Goal: Task Accomplishment & Management: Manage account settings

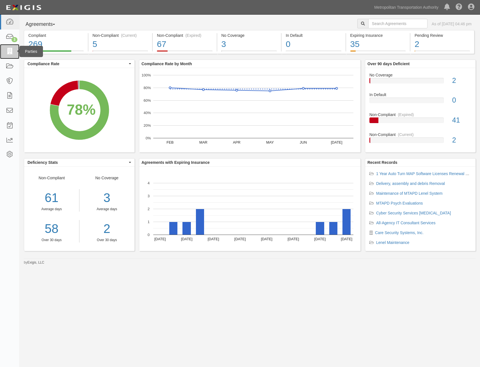
click at [4, 51] on link at bounding box center [9, 51] width 19 height 15
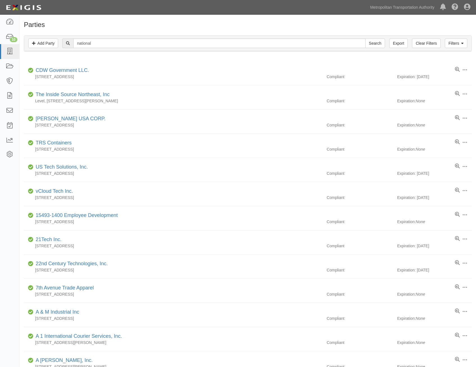
type input "national"
click at [365, 38] on input "Search" at bounding box center [375, 43] width 20 height 10
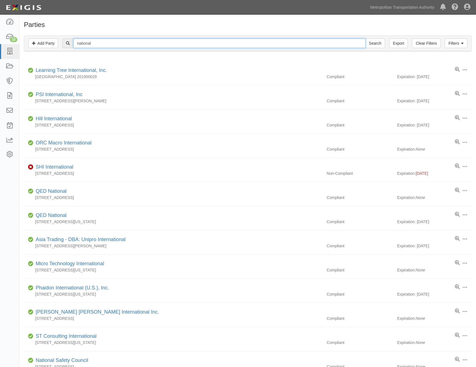
click at [217, 41] on input "national" at bounding box center [219, 43] width 292 height 10
type input "national business"
click at [365, 38] on input "Search" at bounding box center [375, 43] width 20 height 10
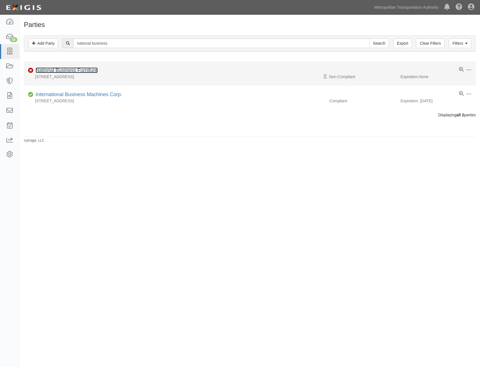
click at [82, 71] on link "National Business Furniture" at bounding box center [67, 70] width 62 height 6
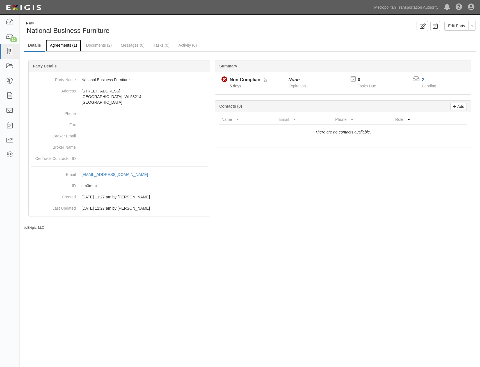
click at [58, 43] on link "Agreements (1)" at bounding box center [63, 46] width 35 height 12
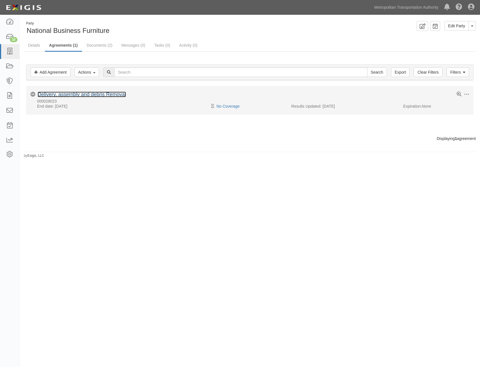
click at [92, 95] on link "Delivery, assembly and debris Removal" at bounding box center [82, 95] width 88 height 6
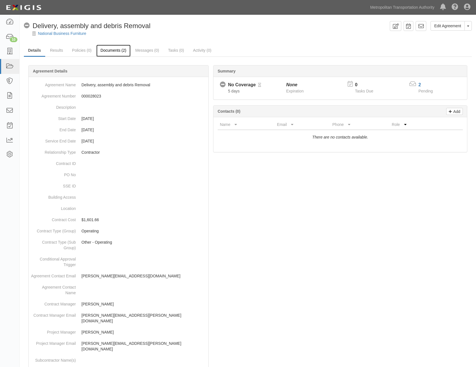
click at [110, 53] on link "Documents (2)" at bounding box center [113, 51] width 34 height 12
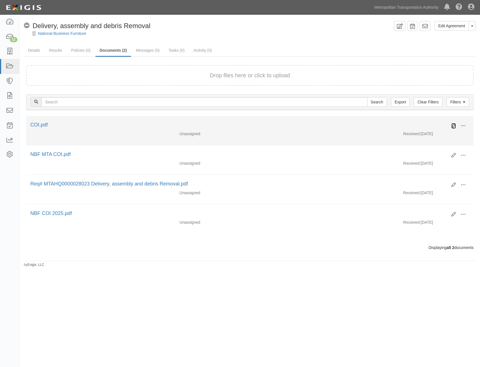
click at [454, 126] on icon at bounding box center [454, 126] width 4 height 4
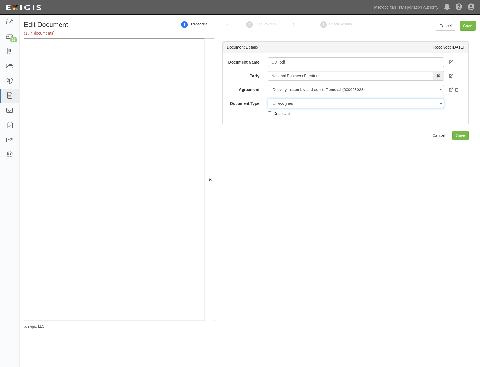
click at [361, 106] on select "Unassigned Binder Cancellation Notice Certificate Contract Endorsement Insuranc…" at bounding box center [356, 104] width 176 height 10
select select "JunkDetail"
click at [268, 99] on select "Unassigned Binder Cancellation Notice Certificate Contract Endorsement Insuranc…" at bounding box center [356, 104] width 176 height 10
click at [277, 116] on div "Document Name COI.pdf Party National Business Furniture 15493-1400 Employee Dev…" at bounding box center [346, 89] width 246 height 72
click at [279, 113] on div "Duplicate" at bounding box center [281, 113] width 16 height 6
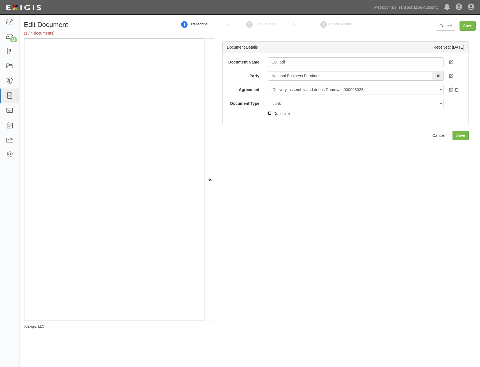
click at [272, 113] on input "Duplicate" at bounding box center [270, 113] width 4 height 4
checkbox input "true"
click at [454, 134] on input "Save" at bounding box center [461, 136] width 16 height 10
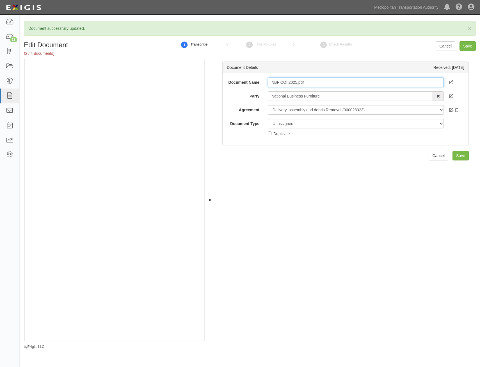
click at [354, 83] on input "NBF COI 2025.pdf" at bounding box center [356, 82] width 176 height 10
type input "COI"
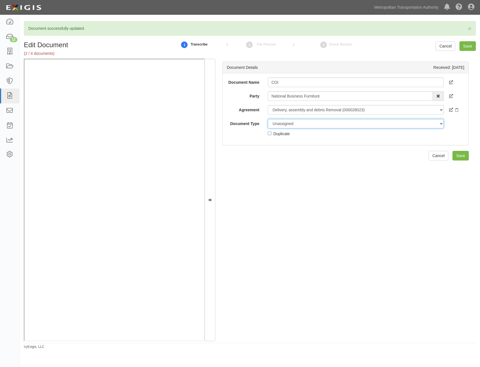
click at [342, 126] on select "Unassigned Binder Cancellation Notice Certificate Contract Endorsement Insuranc…" at bounding box center [356, 124] width 176 height 10
select select "CertificateDetail"
click at [268, 119] on select "Unassigned Binder Cancellation Notice Certificate Contract Endorsement Insuranc…" at bounding box center [356, 124] width 176 height 10
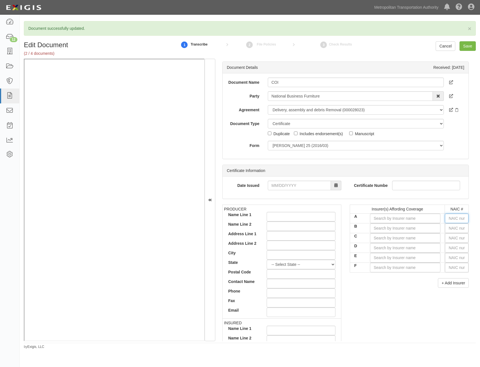
click at [457, 217] on input "text" at bounding box center [457, 218] width 24 height 10
type input "25232"
type input "25"
type input "25615"
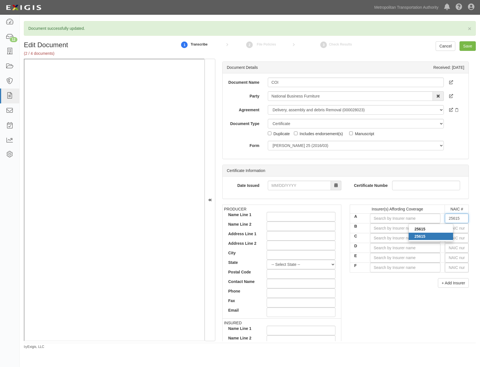
click at [434, 238] on div "25615" at bounding box center [431, 235] width 44 height 7
type input "Charter Oak Fire Insurance Company (A++ XV Rating)"
type input "25615"
click at [447, 229] on input "text" at bounding box center [457, 228] width 24 height 10
type input "25232"
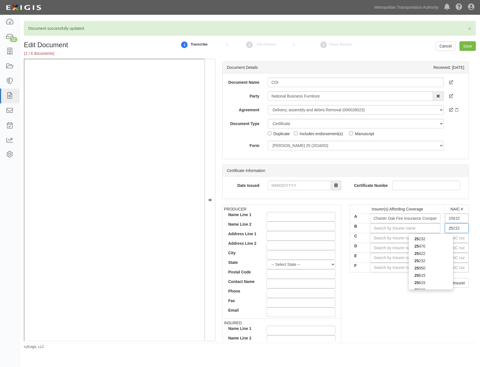
type input "256"
type input "25682"
type input "2568"
type input "25682"
click at [446, 238] on div "25682" at bounding box center [431, 238] width 44 height 7
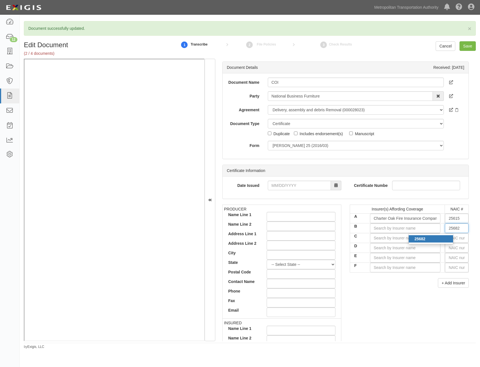
type input "Travelers Indemnity Co of Connecticut (A++ XV Rating)"
type input "25682"
click at [450, 238] on input "text" at bounding box center [457, 238] width 24 height 10
type input "25232"
type input "25"
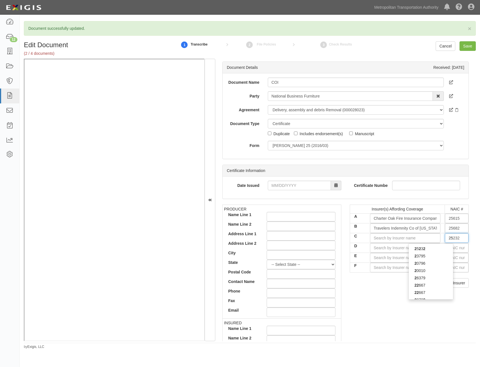
type input "25615"
type input "256"
type input "25674"
type input "2567"
type input "25674"
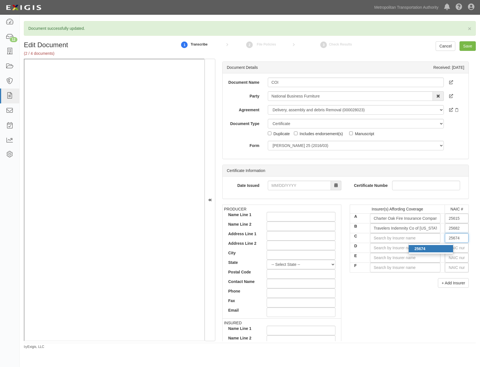
click at [435, 248] on div "25674" at bounding box center [431, 248] width 44 height 7
type input "Travelers Property Casualty Co of Amer (A++ XV Rating)"
type input "25674"
click at [391, 300] on div "PRODUCER Name Line 1 Name Line 2 Address Line 1 Address Line 2 City State -- Se…" at bounding box center [345, 301] width 255 height 195
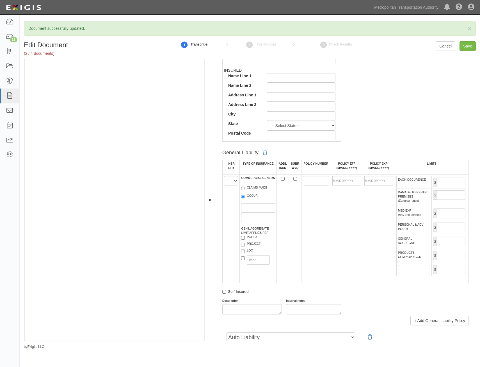
scroll to position [337, 0]
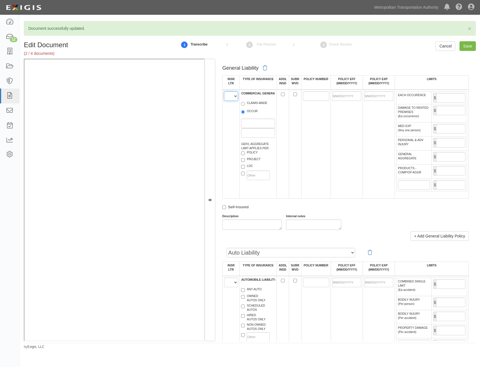
drag, startPoint x: 234, startPoint y: 95, endPoint x: 238, endPoint y: 110, distance: 16.0
click at [234, 95] on select "A B C D E F" at bounding box center [231, 96] width 14 height 10
select select "A"
click at [224, 91] on select "A B C D E F" at bounding box center [231, 96] width 14 height 10
click at [250, 111] on label "OCCUR" at bounding box center [249, 112] width 17 height 6
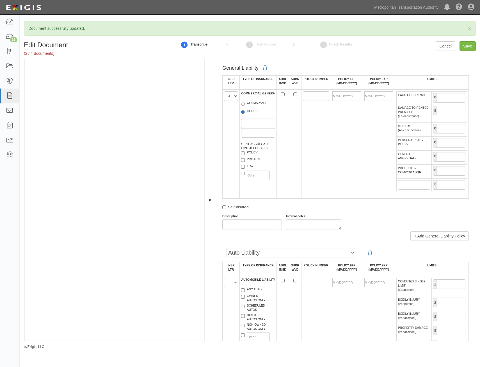
click at [245, 111] on input "OCCUR" at bounding box center [243, 112] width 4 height 4
radio input "true"
click at [253, 157] on label "PROJECT" at bounding box center [250, 160] width 19 height 6
click at [245, 158] on input "PROJECT" at bounding box center [243, 160] width 4 height 4
checkbox input "true"
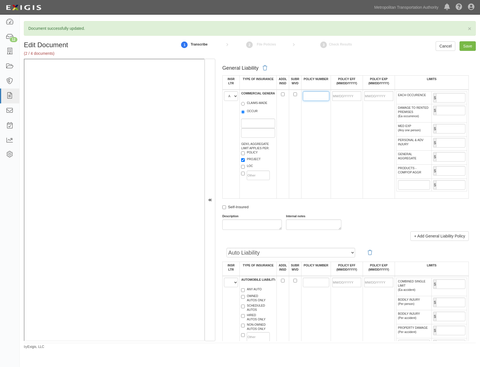
drag, startPoint x: 322, startPoint y: 95, endPoint x: 318, endPoint y: 98, distance: 4.8
click at [322, 95] on input "POLICY NUMBER" at bounding box center [316, 96] width 26 height 10
type input "T"
type input "\"
type input "Y-660-1S52672A-TCT-25"
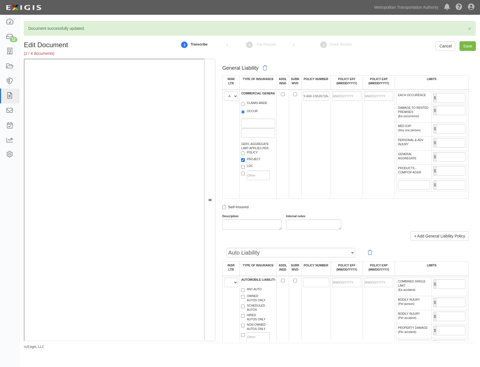
click at [348, 125] on td at bounding box center [347, 144] width 32 height 109
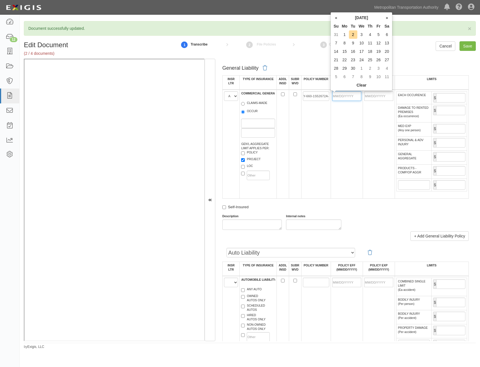
click at [358, 100] on input "POLICY EFF (MM/DD/YYYY)" at bounding box center [346, 96] width 29 height 10
type input "01/01/2025"
type input "01/01/2026"
click at [345, 156] on td "01/01/2025" at bounding box center [347, 144] width 32 height 109
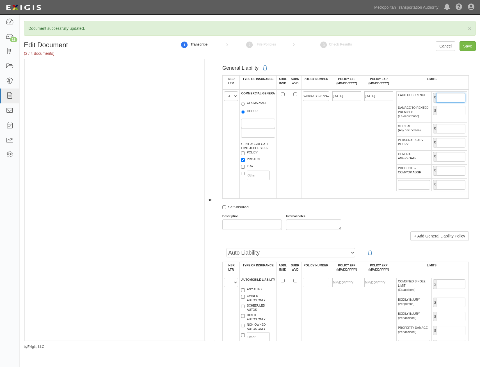
click at [445, 98] on input "EACH OCCURENCE" at bounding box center [450, 98] width 29 height 10
type input "1,000,000"
click at [450, 153] on input "GENERAL AGGREGATE" at bounding box center [450, 157] width 29 height 10
type input "2,000,000"
drag, startPoint x: 447, startPoint y: 168, endPoint x: 447, endPoint y: 173, distance: 4.8
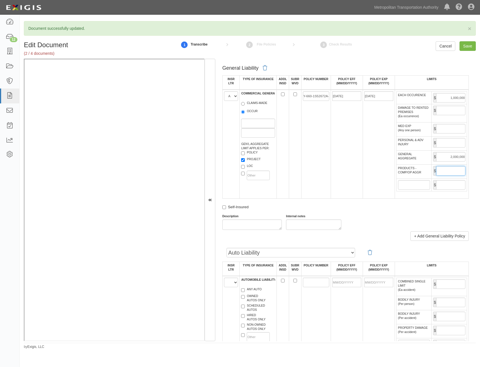
click at [447, 168] on input "PRODUCTS - COMP/OP AGGR" at bounding box center [450, 171] width 29 height 10
type input "2,000,000"
click at [333, 200] on div "General Liability INSR LTR TYPE OF INSURANCE ADDL INSD SUBR WVD POLICY NUMBER P…" at bounding box center [345, 146] width 247 height 167
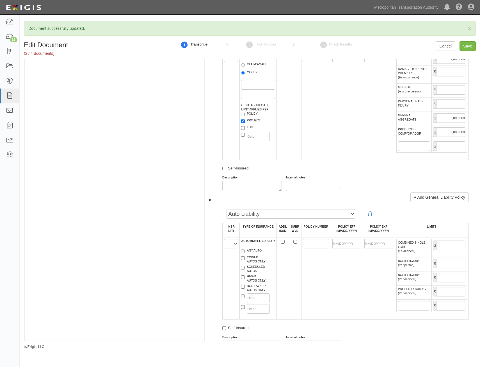
scroll to position [449, 0]
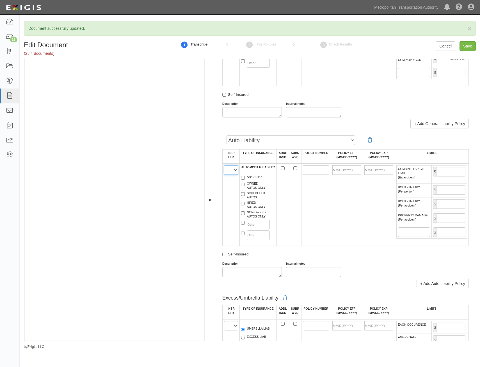
click at [228, 169] on select "A B C D E F" at bounding box center [231, 170] width 14 height 10
select select "B"
click at [224, 165] on select "A B C D E F" at bounding box center [231, 170] width 14 height 10
click at [254, 175] on label "ANY AUTO" at bounding box center [251, 178] width 20 height 6
click at [245, 176] on input "ANY AUTO" at bounding box center [243, 178] width 4 height 4
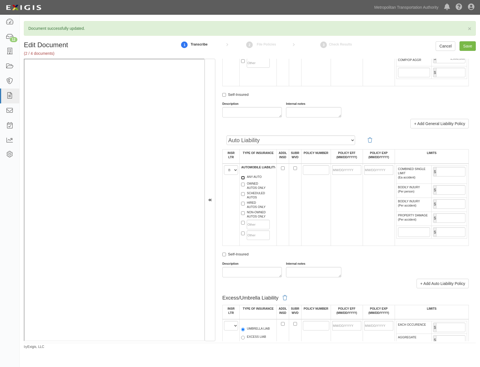
checkbox input "true"
click at [307, 173] on input "POLICY NUMBER" at bounding box center [316, 170] width 26 height 10
type input "BA-2L695518-25-14-FG"
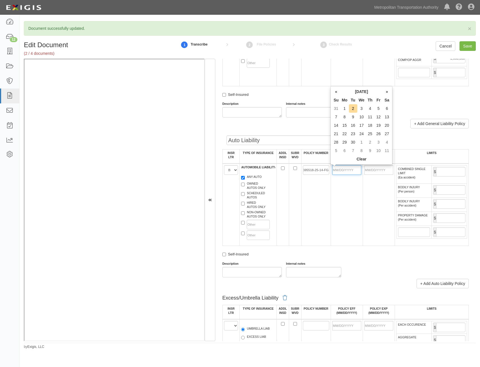
scroll to position [0, 0]
click at [346, 168] on input "POLICY EFF (MM/DD/YYYY)" at bounding box center [346, 170] width 29 height 10
type input "01/01/2025"
type input "01/01/2026"
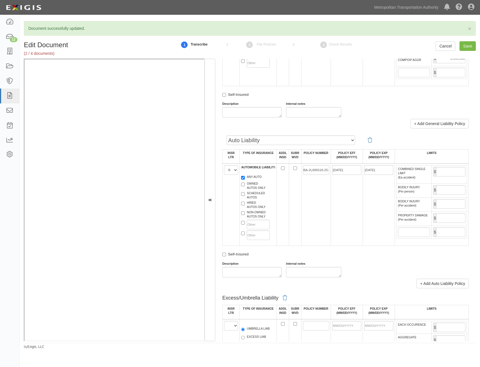
click at [306, 219] on td "BA-2L695518-25-14-FG" at bounding box center [315, 204] width 29 height 82
drag, startPoint x: 439, startPoint y: 168, endPoint x: 440, endPoint y: 171, distance: 3.4
click at [439, 168] on input "COMBINED SINGLE LIMIT (Ea accident)" at bounding box center [450, 172] width 29 height 10
type input "1,000,000"
click at [341, 212] on td "01/01/2025" at bounding box center [347, 204] width 32 height 82
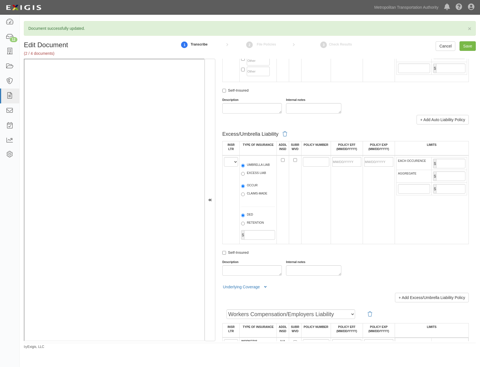
scroll to position [646, 0]
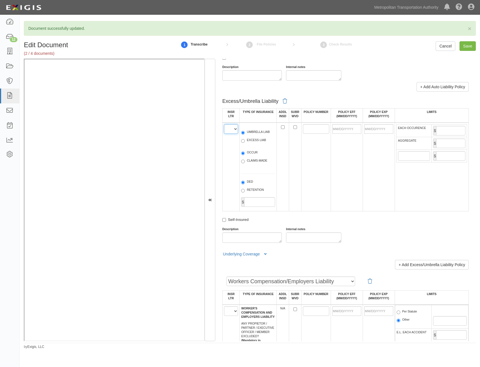
click at [233, 131] on select "A B C D E F" at bounding box center [231, 129] width 14 height 10
select select "C"
click at [224, 124] on select "A B C D E F" at bounding box center [231, 129] width 14 height 10
click at [262, 135] on label "UMBRELLA LIAB" at bounding box center [255, 133] width 29 height 6
click at [245, 135] on input "UMBRELLA LIAB" at bounding box center [243, 133] width 4 height 4
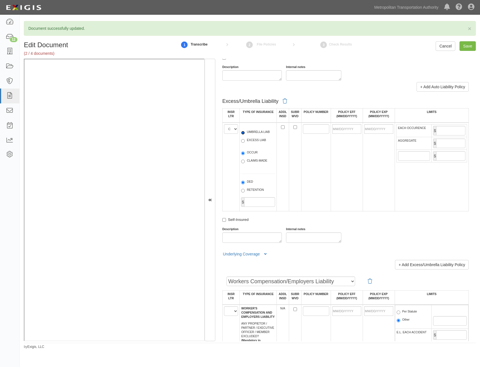
radio input "true"
click at [252, 154] on label "OCCUR" at bounding box center [249, 153] width 17 height 6
click at [245, 154] on input "OCCUR" at bounding box center [243, 153] width 4 height 4
radio input "true"
drag, startPoint x: 325, startPoint y: 129, endPoint x: 291, endPoint y: 145, distance: 37.4
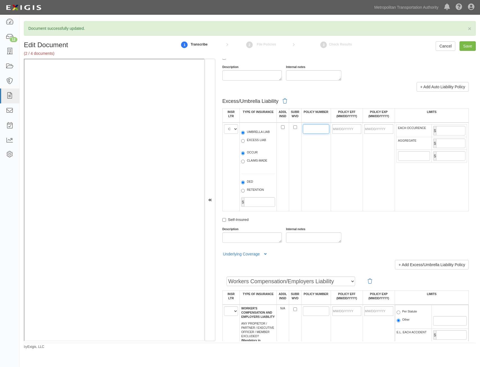
click at [325, 129] on input "POLICY NUMBER" at bounding box center [316, 129] width 26 height 10
type input "CUP8L7606332514"
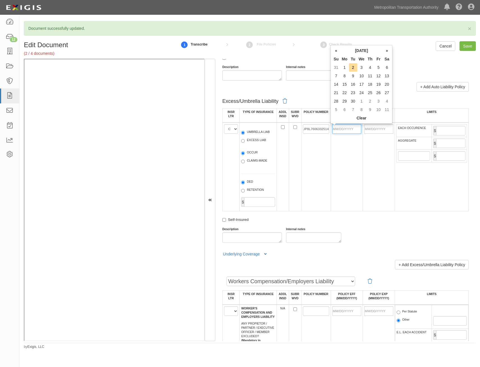
click at [349, 131] on input "POLICY EFF (MM/DD/YYYY)" at bounding box center [346, 129] width 29 height 10
type input "01/01/2025"
type input "01/01/2026"
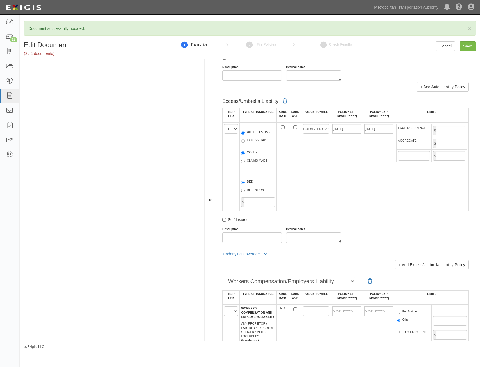
click at [303, 163] on td "CUP8L7606332514" at bounding box center [315, 166] width 29 height 89
click at [442, 129] on input "EACH OCCURENCE" at bounding box center [450, 131] width 29 height 10
type input "10,000,000"
click at [448, 145] on input "AGGREGATE" at bounding box center [450, 143] width 29 height 10
type input "10,000,000"
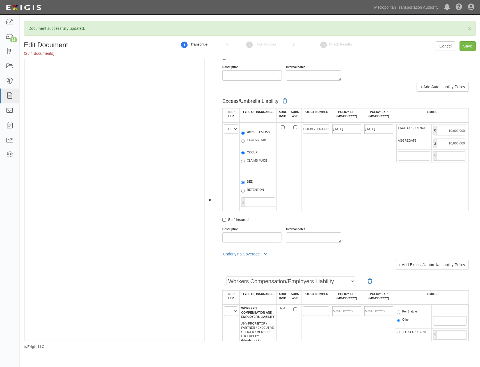
click at [351, 181] on td "01/01/2025" at bounding box center [347, 166] width 32 height 89
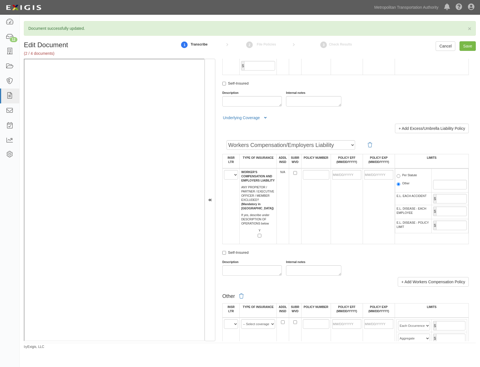
scroll to position [814, 0]
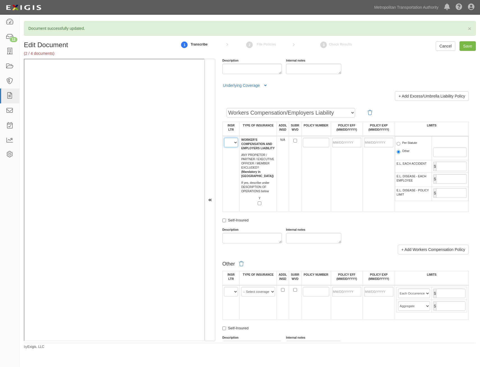
click at [234, 145] on select "A B C D E F" at bounding box center [231, 143] width 14 height 10
select select "C"
click at [224, 138] on select "A B C D E F" at bounding box center [231, 143] width 14 height 10
click at [312, 179] on td at bounding box center [315, 174] width 29 height 76
click at [313, 143] on input "POLICY NUMBER" at bounding box center [316, 143] width 26 height 10
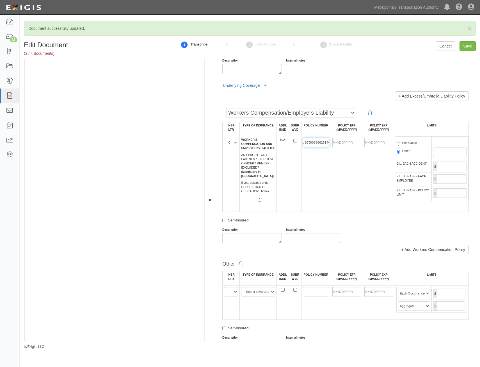
scroll to position [0, 4]
type input "UB7J9039862514G"
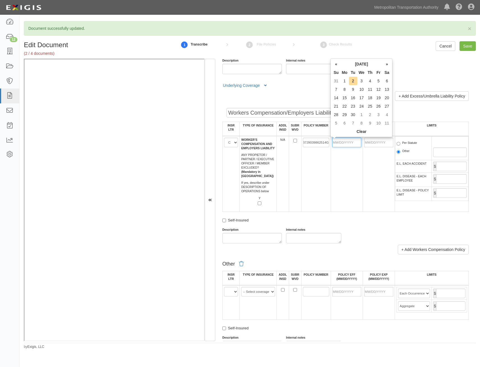
click at [354, 143] on input "POLICY EFF (MM/DD/YYYY)" at bounding box center [346, 143] width 29 height 10
type input "01/01/2025"
type input "01/01/2026"
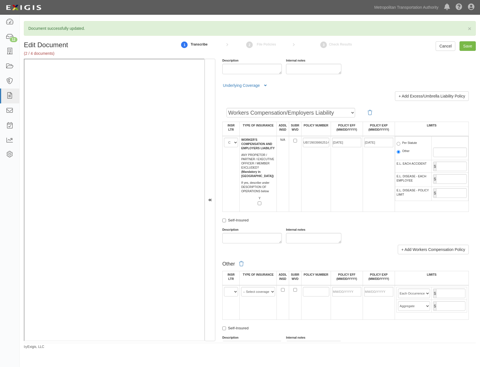
click at [381, 179] on td "01/01/2026" at bounding box center [379, 174] width 32 height 76
click at [408, 142] on label "Per Statute" at bounding box center [407, 144] width 20 height 6
click at [400, 142] on input "Per Statute" at bounding box center [399, 144] width 4 height 4
radio input "true"
click at [449, 166] on input "E.L. EACH ACCIDENT" at bounding box center [451, 166] width 31 height 10
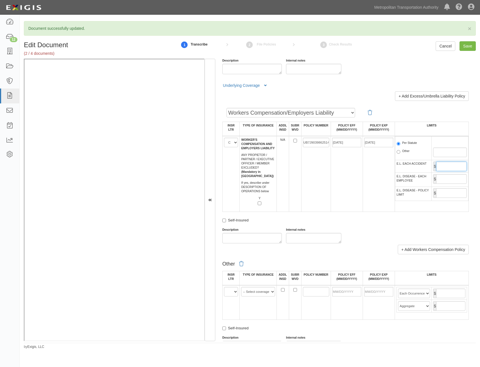
type input "1,000,000"
click at [442, 181] on input "E.L. DISEASE - EACH EMPLOYEE" at bounding box center [451, 179] width 31 height 10
type input "1,000,000"
click at [443, 190] on input "E.L. DISEASE - POLICY LIMIT" at bounding box center [451, 193] width 31 height 10
type input "1,000,000"
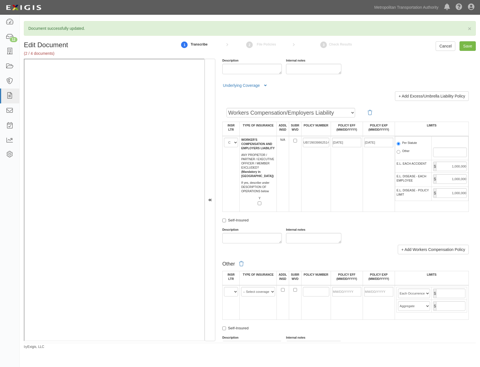
click at [366, 214] on div "Workers Compensation/Employers Liability Employers Liability Workers Compensati…" at bounding box center [345, 174] width 247 height 138
click at [465, 45] on input "Save" at bounding box center [468, 46] width 16 height 10
type input "1000000"
type input "2000000"
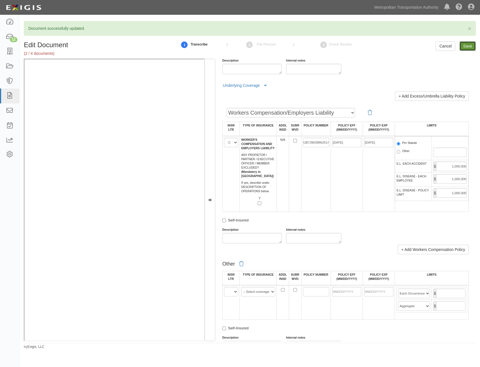
type input "1000000"
type input "10000000"
type input "1000000"
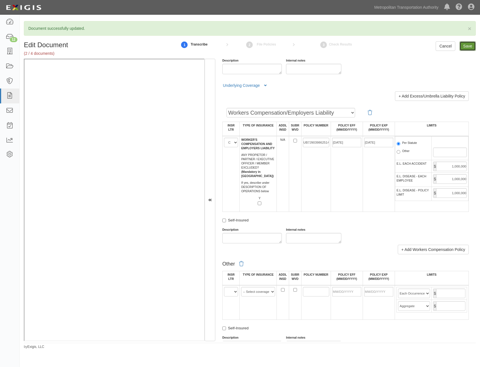
type input "1000000"
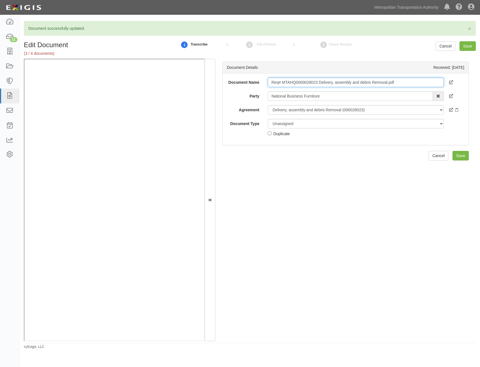
click at [394, 79] on input "Req# MTAHQ0000028023 Delivery, assembly and debris Removal.pdf" at bounding box center [356, 82] width 176 height 10
type input "Insurance Requirements"
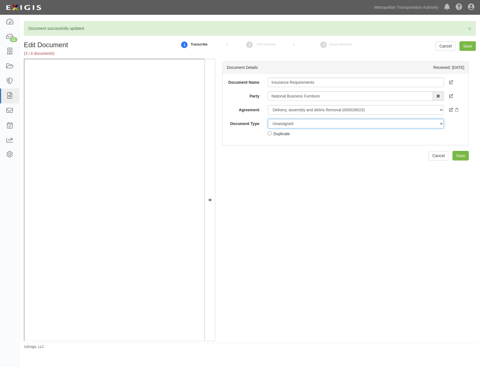
click at [366, 121] on select "Unassigned Binder Cancellation Notice Certificate Contract Endorsement Insuranc…" at bounding box center [356, 124] width 176 height 10
select select "RequirementDetail"
click at [268, 119] on select "Unassigned Binder Cancellation Notice Certificate Contract Endorsement Insuranc…" at bounding box center [356, 124] width 176 height 10
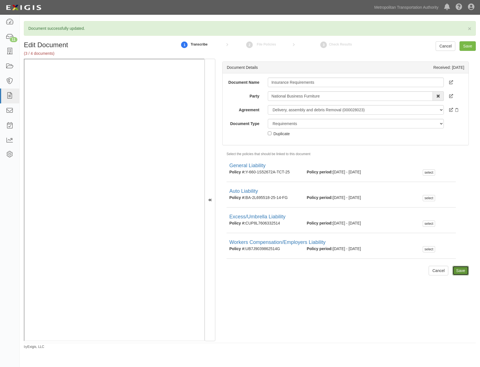
click at [460, 270] on input "Save" at bounding box center [461, 271] width 16 height 10
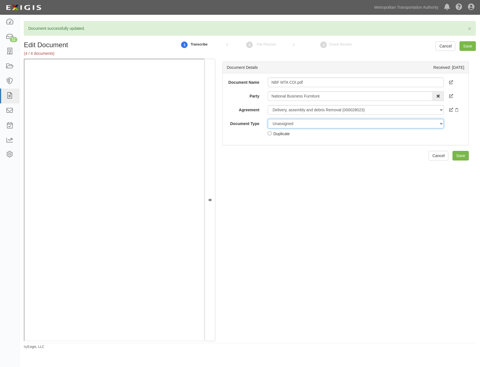
drag, startPoint x: 330, startPoint y: 123, endPoint x: 326, endPoint y: 129, distance: 7.7
click at [330, 123] on select "Unassigned Binder Cancellation Notice Certificate Contract Endorsement Insuranc…" at bounding box center [356, 124] width 176 height 10
select select "JunkDetail"
click at [268, 119] on select "Unassigned Binder Cancellation Notice Certificate Contract Endorsement Insuranc…" at bounding box center [356, 124] width 176 height 10
click at [279, 133] on div "Duplicate" at bounding box center [281, 133] width 16 height 6
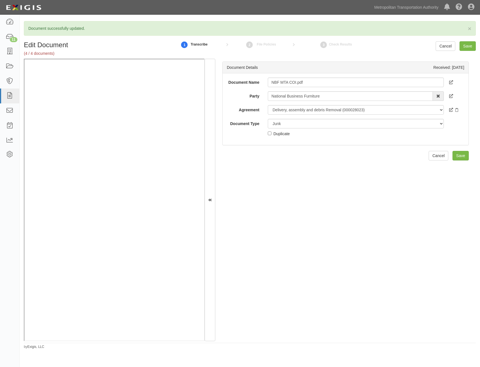
click at [272, 133] on input "Duplicate" at bounding box center [270, 133] width 4 height 4
checkbox input "true"
click at [453, 156] on input "Save" at bounding box center [461, 156] width 16 height 10
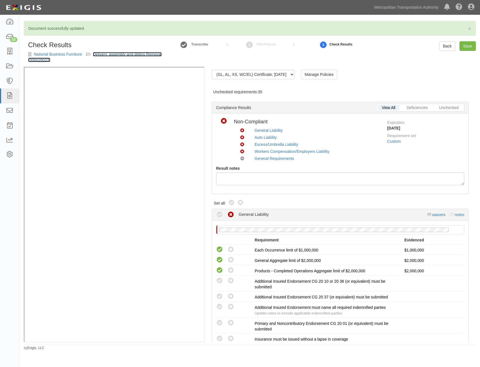
click at [143, 55] on link "Delivery, assembly and debris Removal (000028023)" at bounding box center [95, 57] width 134 height 10
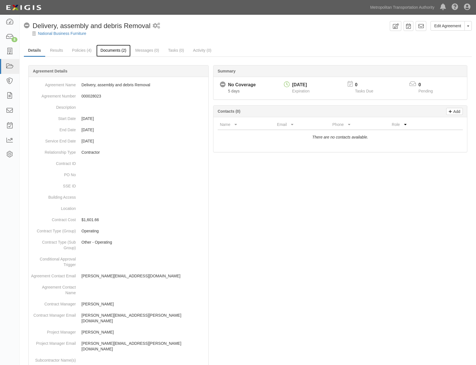
click at [112, 54] on link "Documents (2)" at bounding box center [113, 51] width 34 height 12
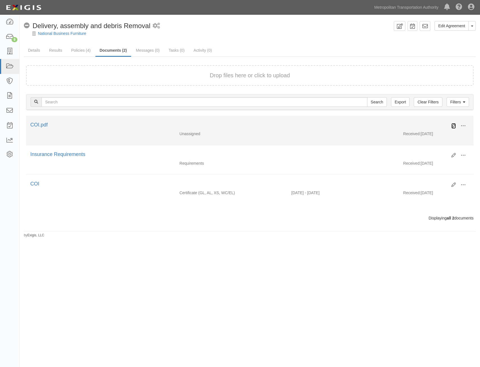
click at [456, 125] on icon at bounding box center [454, 126] width 4 height 4
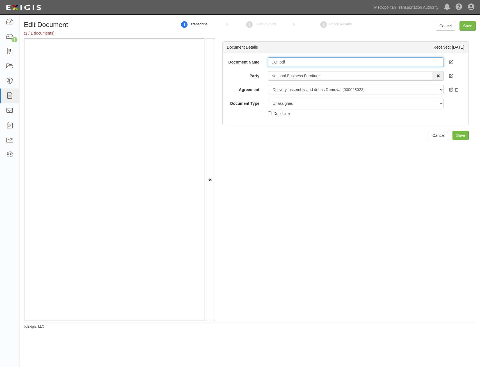
click at [307, 61] on input "COI.pdf" at bounding box center [356, 62] width 176 height 10
type input "Additional Insured Endorsements"
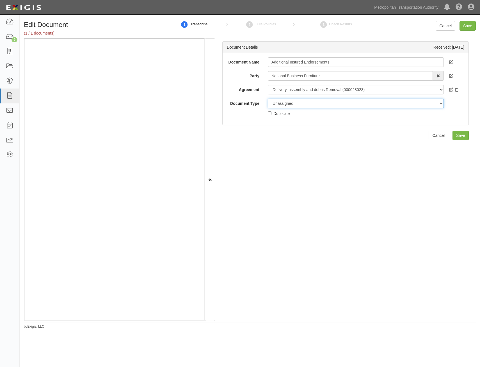
click at [330, 104] on select "Unassigned Binder Cancellation Notice Certificate Contract Endorsement Insuranc…" at bounding box center [356, 104] width 176 height 10
select select "EndorsementDetail"
click at [268, 99] on select "Unassigned Binder Cancellation Notice Certificate Contract Endorsement Insuranc…" at bounding box center [356, 104] width 176 height 10
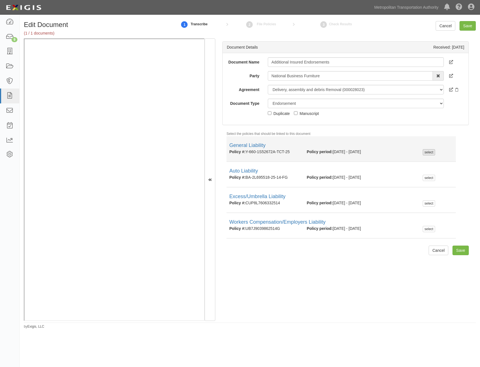
click at [425, 152] on div "select" at bounding box center [429, 152] width 12 height 6
checkbox input "true"
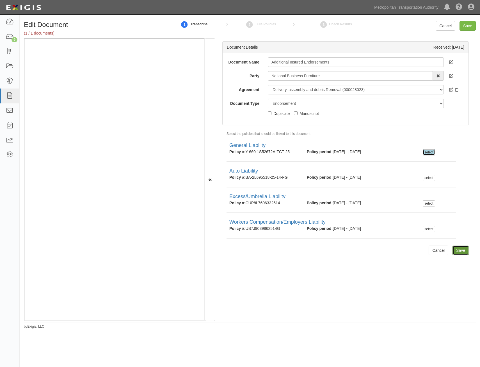
click at [463, 248] on input "Save" at bounding box center [461, 250] width 16 height 10
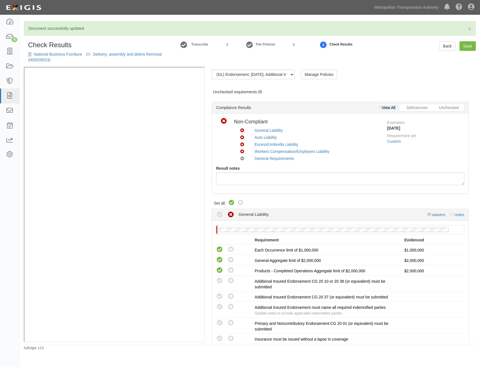
click at [233, 203] on icon at bounding box center [231, 202] width 7 height 7
radio input "true"
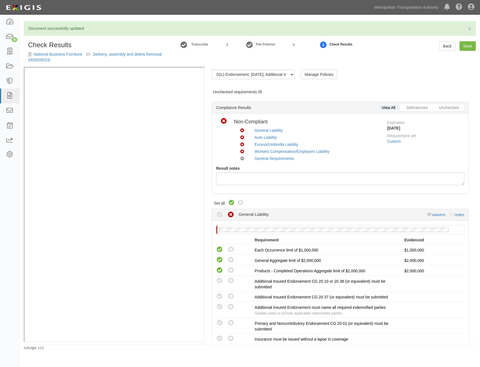
radio input "true"
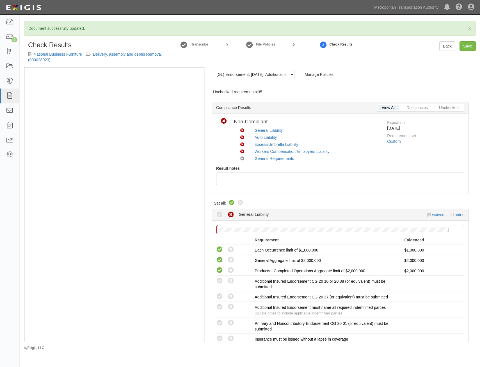
radio input "true"
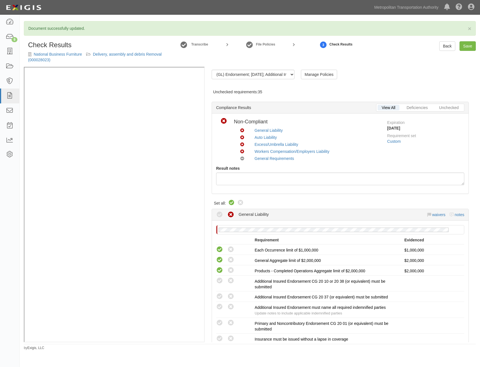
radio input "true"
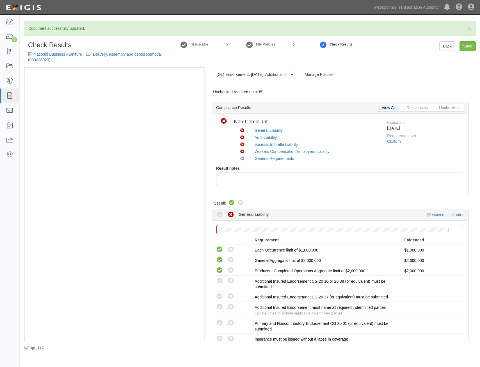
radio input "true"
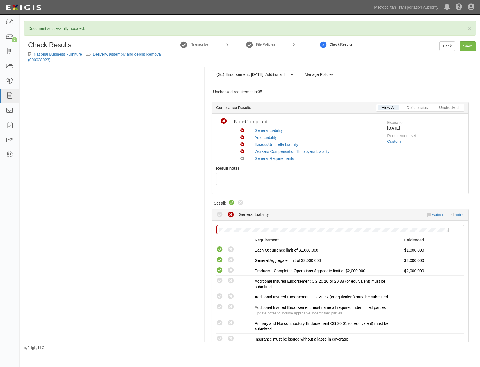
radio input "true"
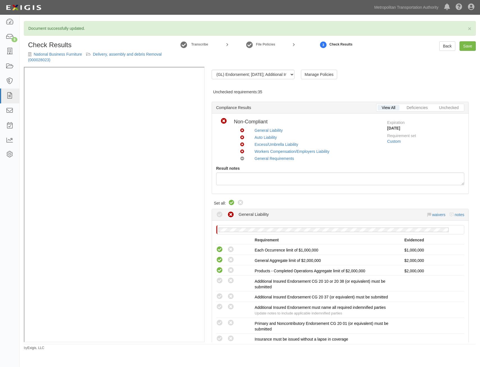
radio input "true"
radio input "false"
radio input "true"
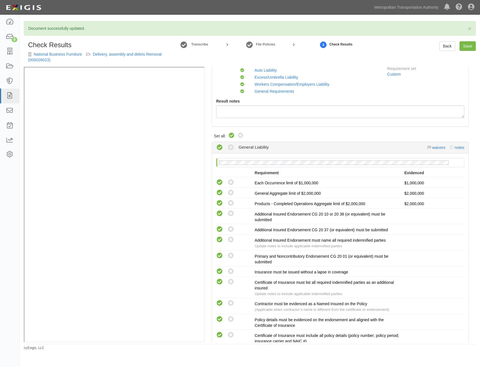
scroll to position [774, 0]
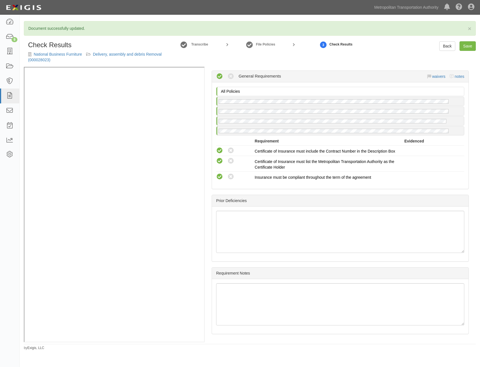
drag, startPoint x: 347, startPoint y: 141, endPoint x: 373, endPoint y: 294, distance: 155.7
click at [468, 48] on link "Save" at bounding box center [468, 46] width 16 height 10
radio input "true"
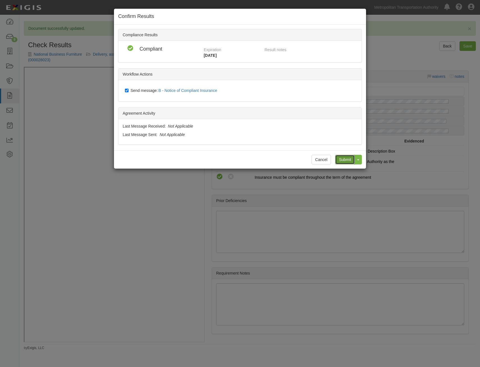
click at [342, 159] on input "Submit" at bounding box center [345, 160] width 20 height 10
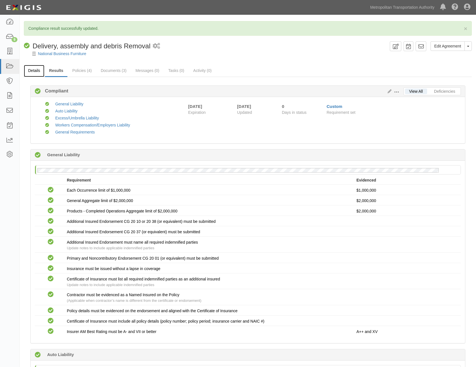
click at [33, 70] on link "Details" at bounding box center [34, 71] width 20 height 12
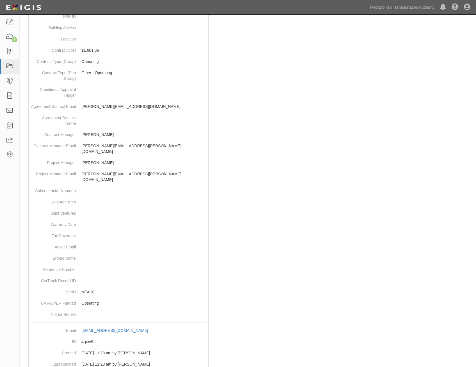
scroll to position [177, 0]
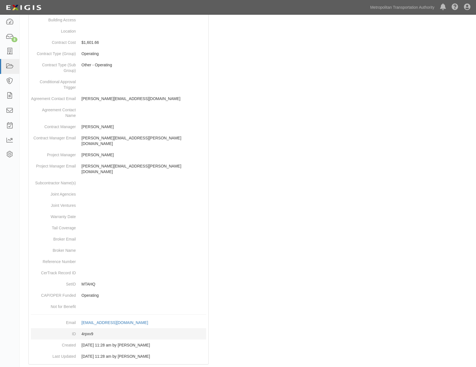
click at [91, 328] on dd "4rpxv9" at bounding box center [118, 333] width 175 height 11
copy dd "4rpxv9"
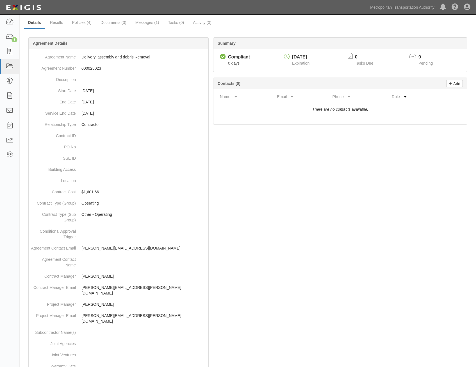
scroll to position [0, 0]
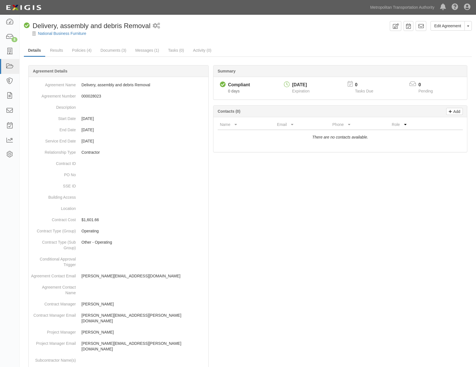
drag, startPoint x: 303, startPoint y: 259, endPoint x: 362, endPoint y: 59, distance: 207.8
click at [421, 26] on icon at bounding box center [421, 26] width 6 height 6
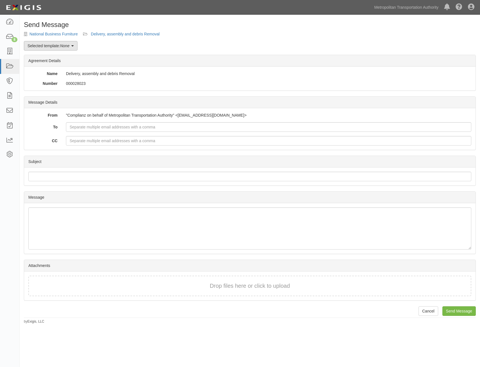
click at [38, 45] on link "Selected template: None" at bounding box center [51, 46] width 54 height 10
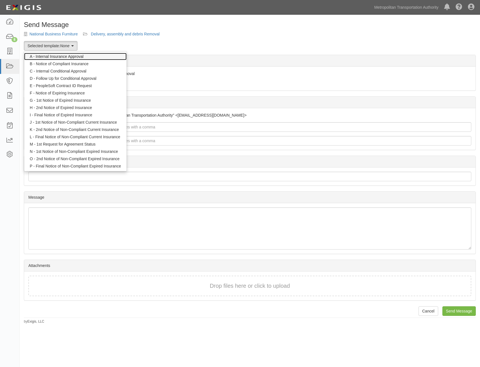
click at [78, 56] on link "A - Internal Insurance Approval" at bounding box center [75, 56] width 102 height 7
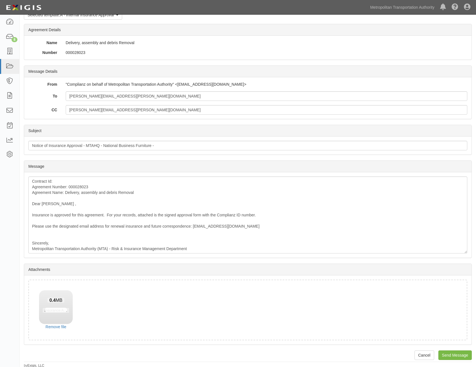
scroll to position [32, 0]
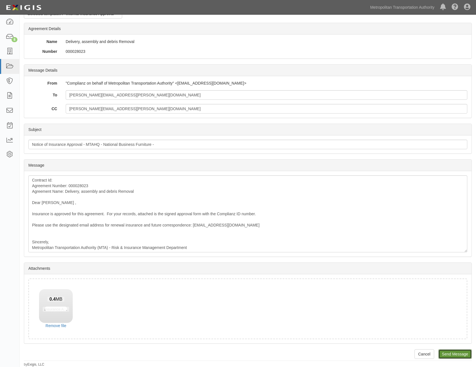
click at [455, 355] on input "Send Message" at bounding box center [454, 354] width 33 height 10
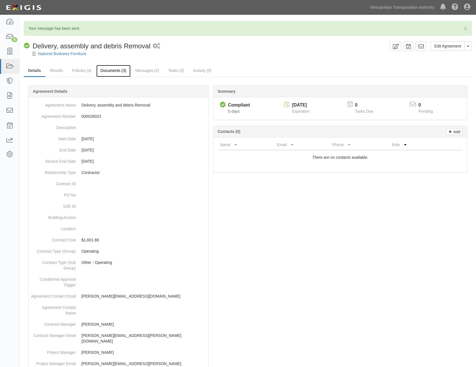
click at [112, 69] on link "Documents (3)" at bounding box center [113, 71] width 34 height 12
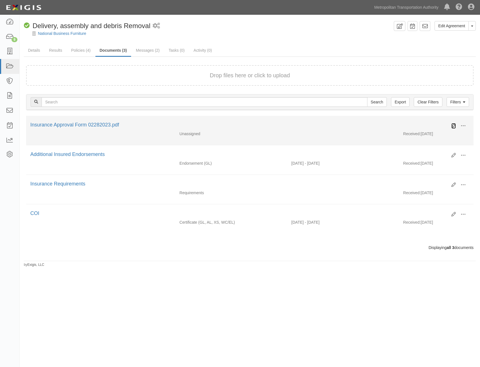
click at [452, 124] on icon at bounding box center [454, 126] width 4 height 4
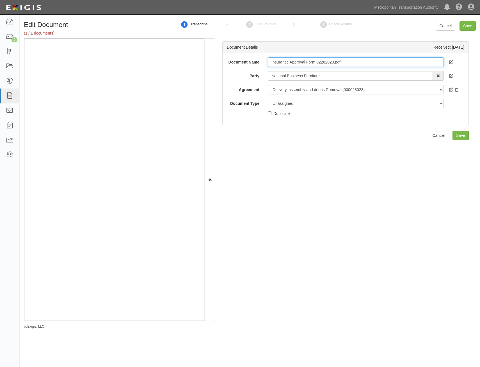
click at [330, 60] on input "Insurance Approval Form 02282023.pdf" at bounding box center [356, 62] width 176 height 10
type input "Approval Form"
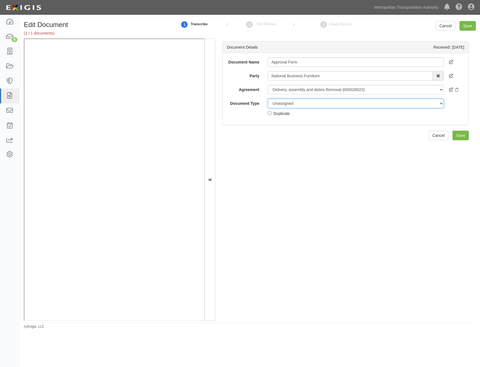
click at [329, 104] on select "Unassigned Binder Cancellation Notice Certificate Contract Endorsement Insuranc…" at bounding box center [356, 104] width 176 height 10
select select "OtherDetail"
click at [268, 99] on select "Unassigned Binder Cancellation Notice Certificate Contract Endorsement Insuranc…" at bounding box center [356, 104] width 176 height 10
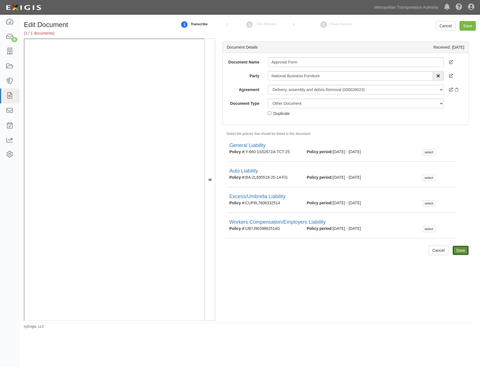
click at [455, 248] on input "Save" at bounding box center [461, 250] width 16 height 10
